Goal: Find specific page/section: Find specific page/section

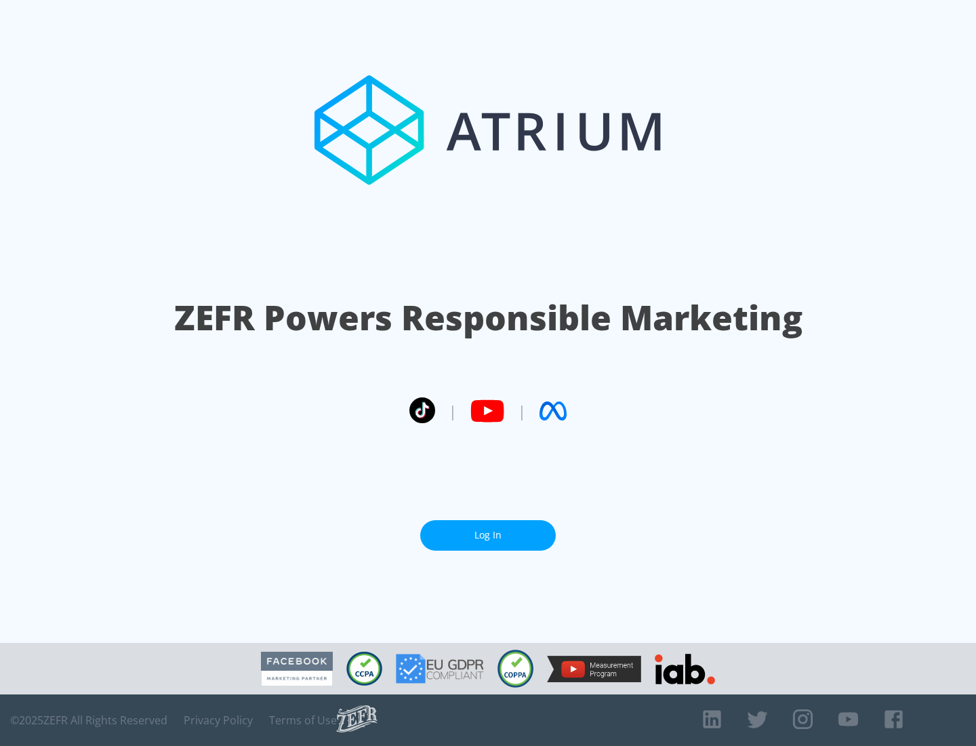
click at [488, 535] on link "Log In" at bounding box center [488, 535] width 136 height 31
